Goal: Transaction & Acquisition: Purchase product/service

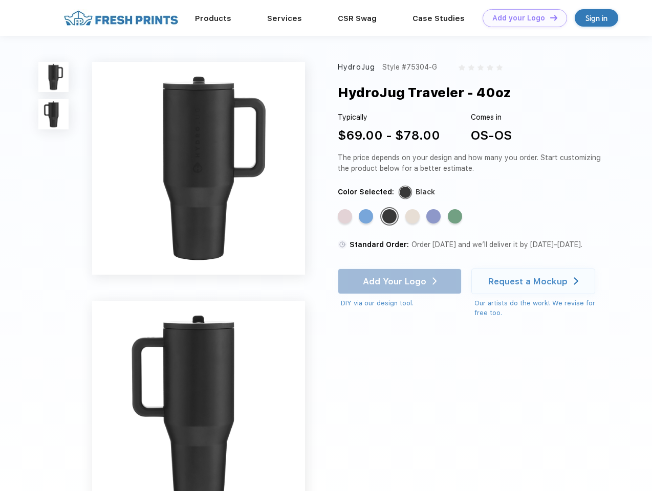
click at [521, 18] on link "Add your Logo Design Tool" at bounding box center [524, 18] width 84 height 18
click at [0, 0] on div "Design Tool" at bounding box center [0, 0] width 0 height 0
click at [549, 17] on link "Add your Logo Design Tool" at bounding box center [524, 18] width 84 height 18
click at [54, 77] on img at bounding box center [53, 77] width 30 height 30
click at [54, 115] on img at bounding box center [53, 114] width 30 height 30
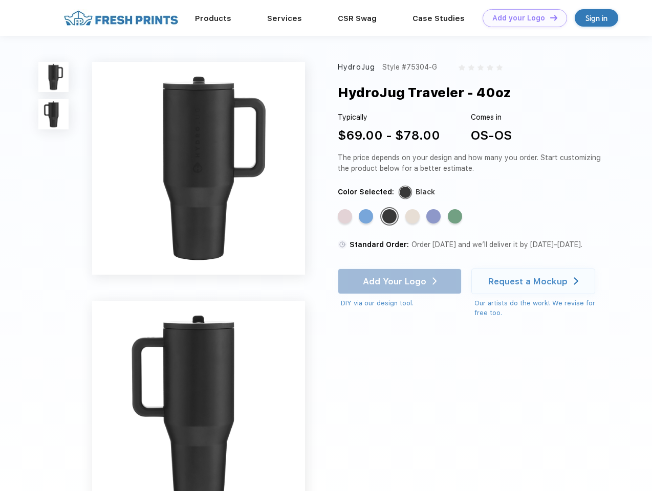
click at [346, 217] on div "Standard Color" at bounding box center [345, 216] width 14 height 14
click at [367, 217] on div "Standard Color" at bounding box center [366, 216] width 14 height 14
click at [390, 217] on div "Standard Color" at bounding box center [389, 216] width 14 height 14
click at [413, 217] on div "Standard Color" at bounding box center [412, 216] width 14 height 14
click at [434, 217] on div "Standard Color" at bounding box center [433, 216] width 14 height 14
